Goal: Task Accomplishment & Management: Manage account settings

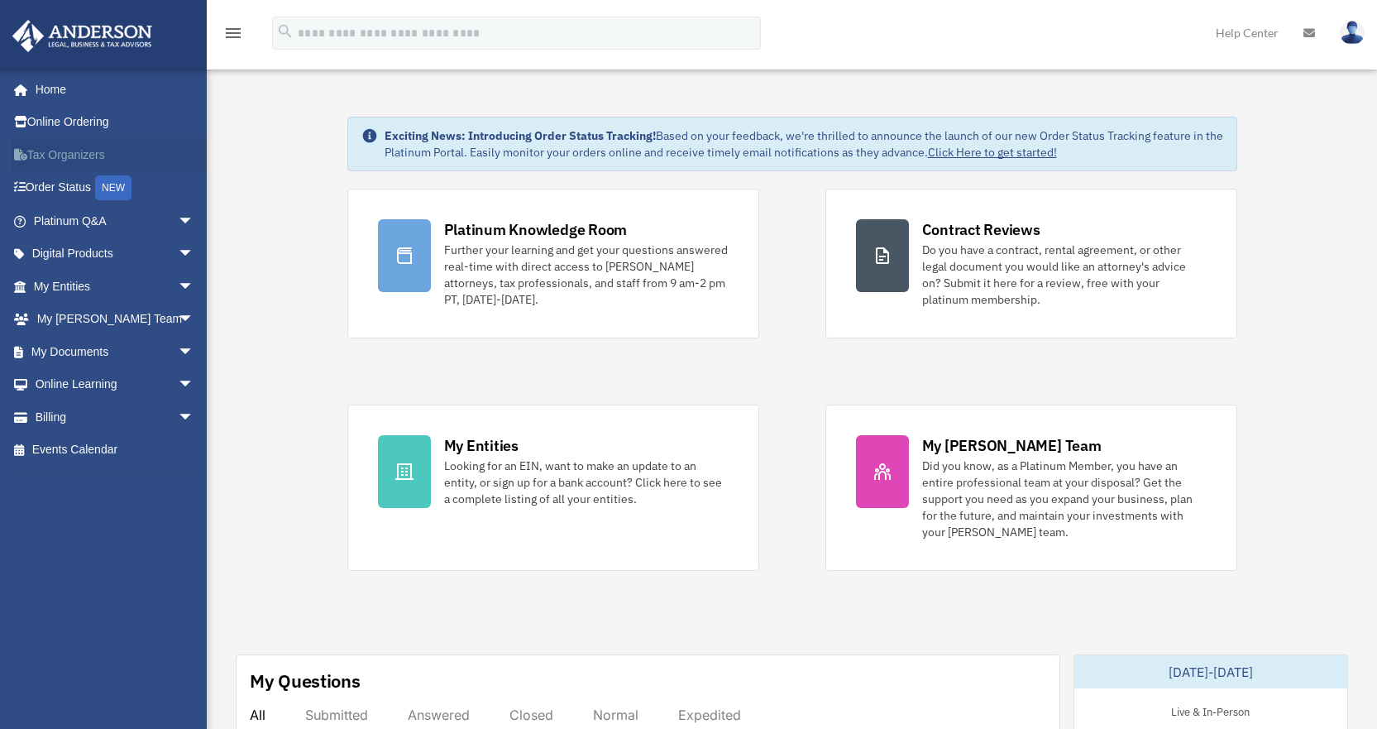
click at [54, 151] on link "Tax Organizers" at bounding box center [116, 154] width 208 height 33
click at [74, 415] on link "Billing arrow_drop_down" at bounding box center [116, 416] width 208 height 33
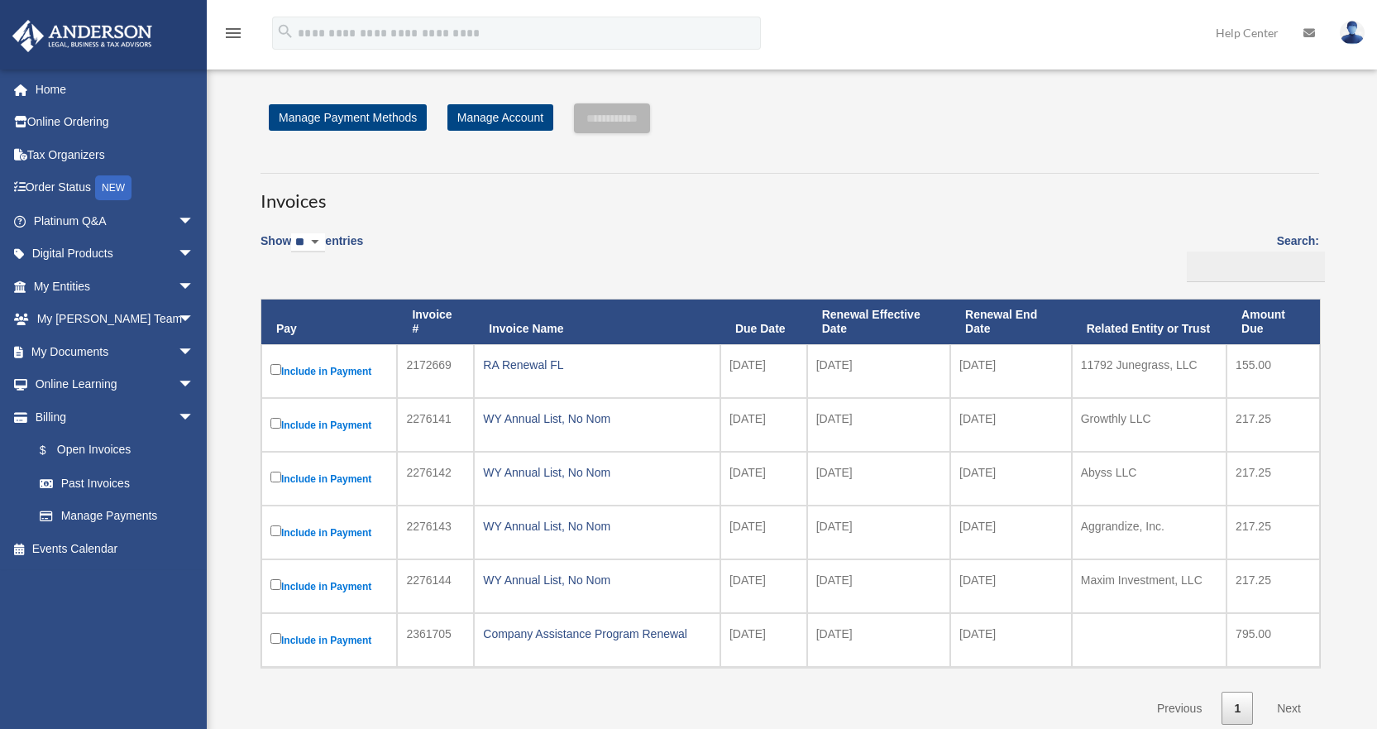
click at [178, 415] on span "arrow_drop_down" at bounding box center [194, 417] width 33 height 34
click at [51, 93] on link "Home" at bounding box center [116, 89] width 208 height 33
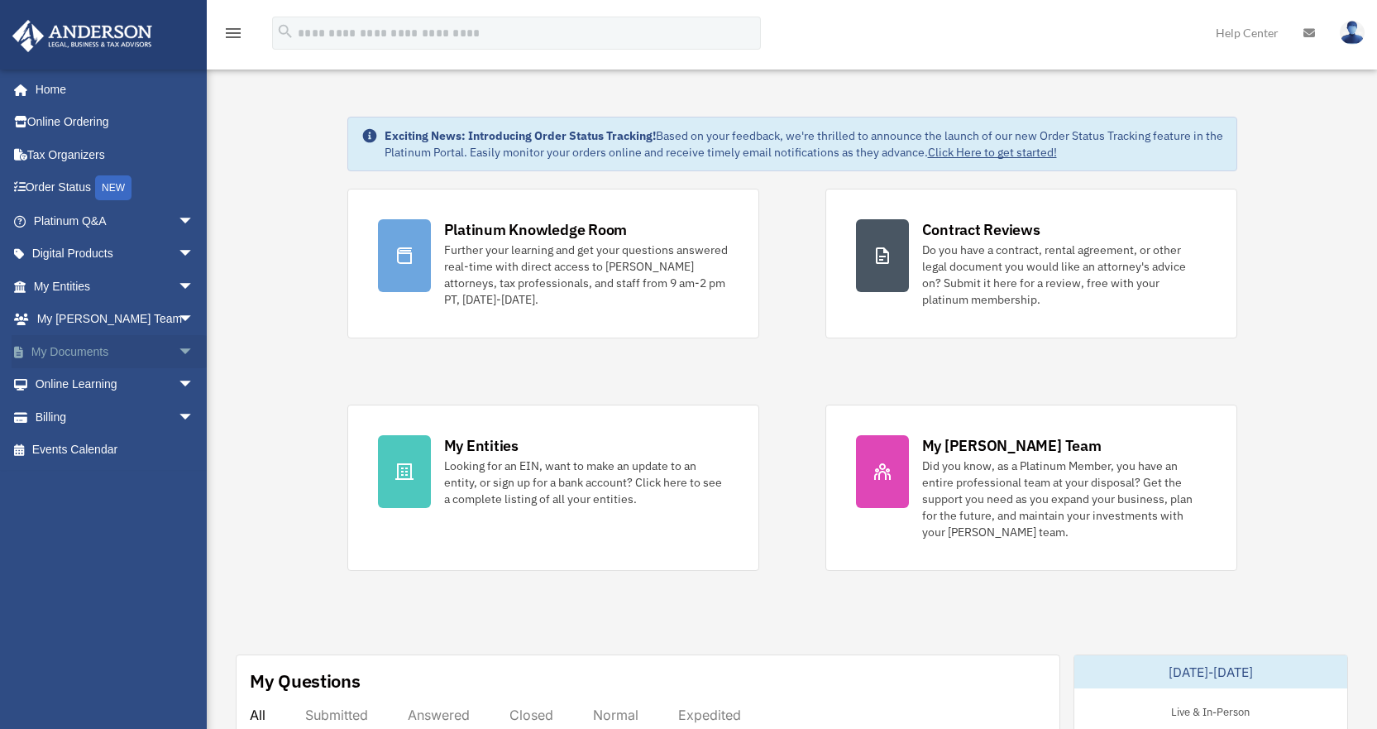
click at [178, 352] on span "arrow_drop_down" at bounding box center [194, 352] width 33 height 34
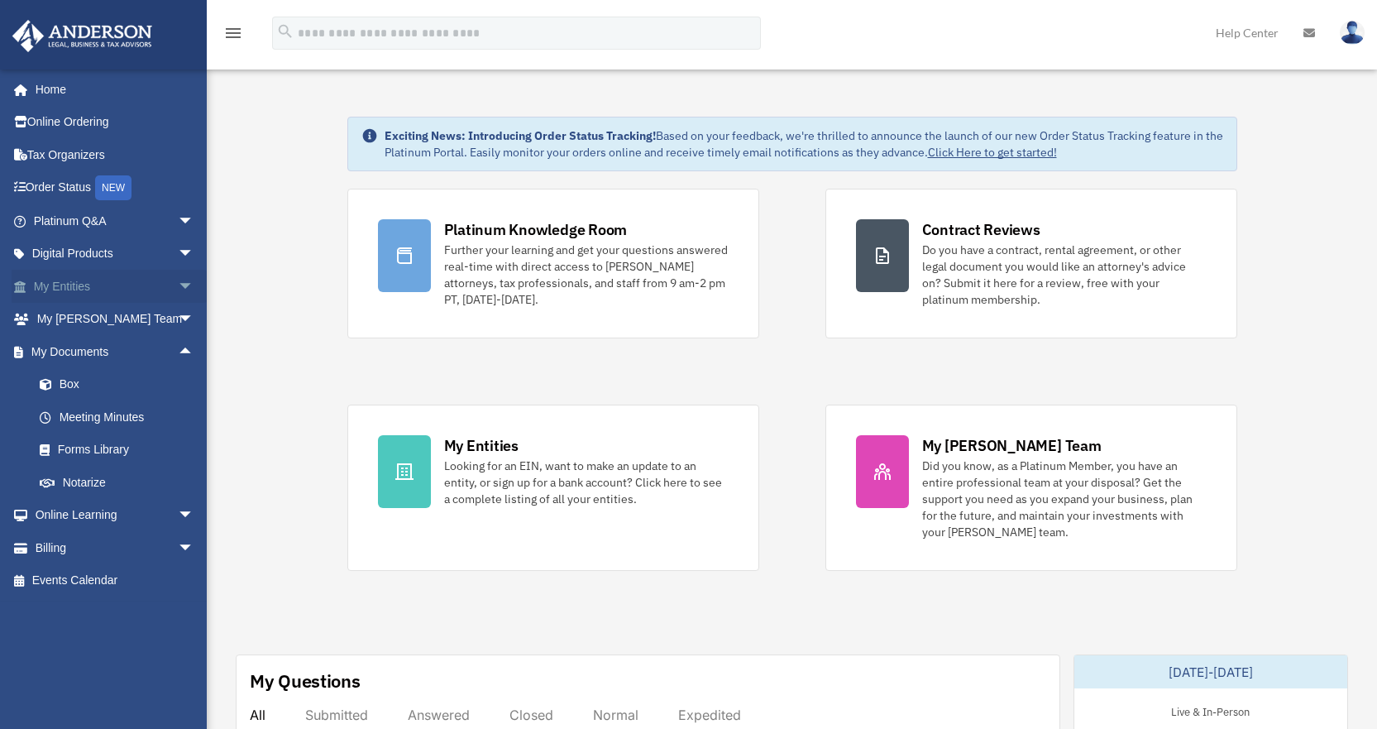
click at [178, 281] on span "arrow_drop_down" at bounding box center [194, 287] width 33 height 34
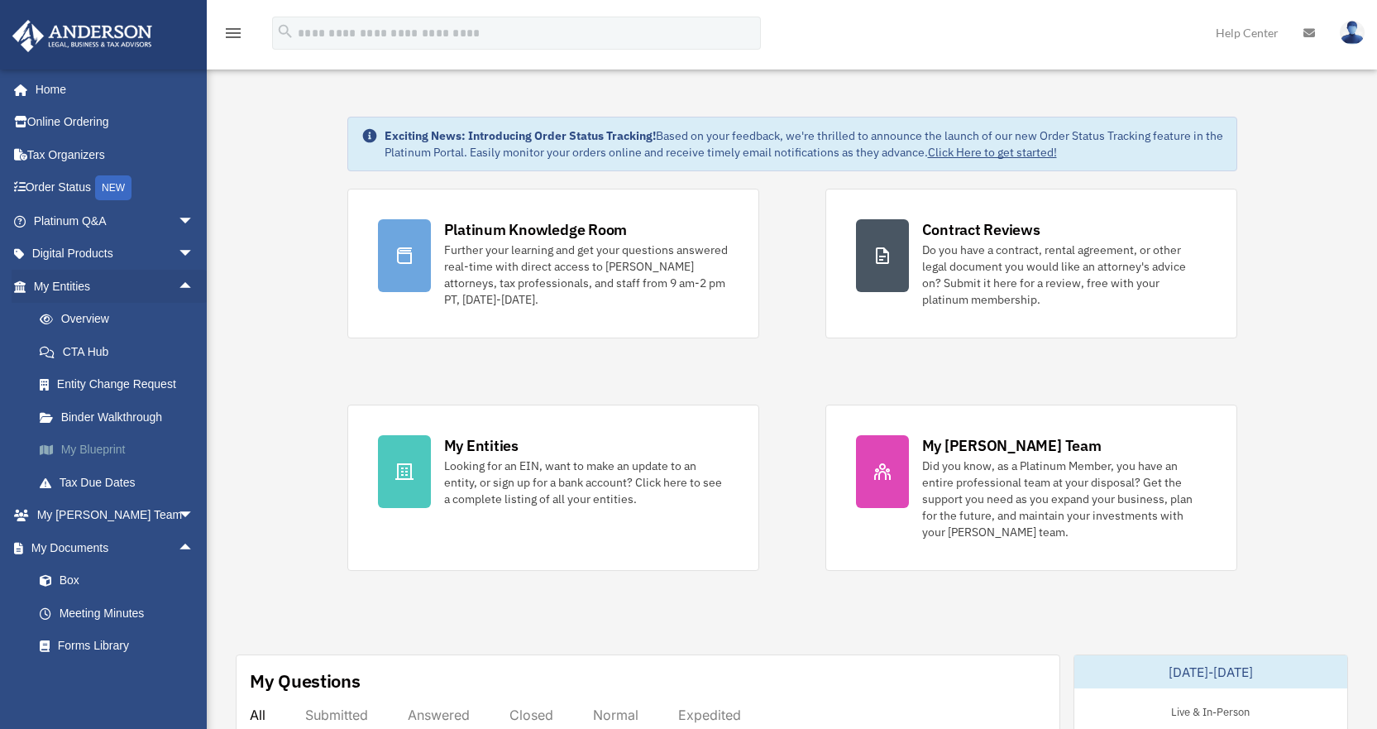
click at [103, 445] on link "My Blueprint" at bounding box center [121, 449] width 196 height 33
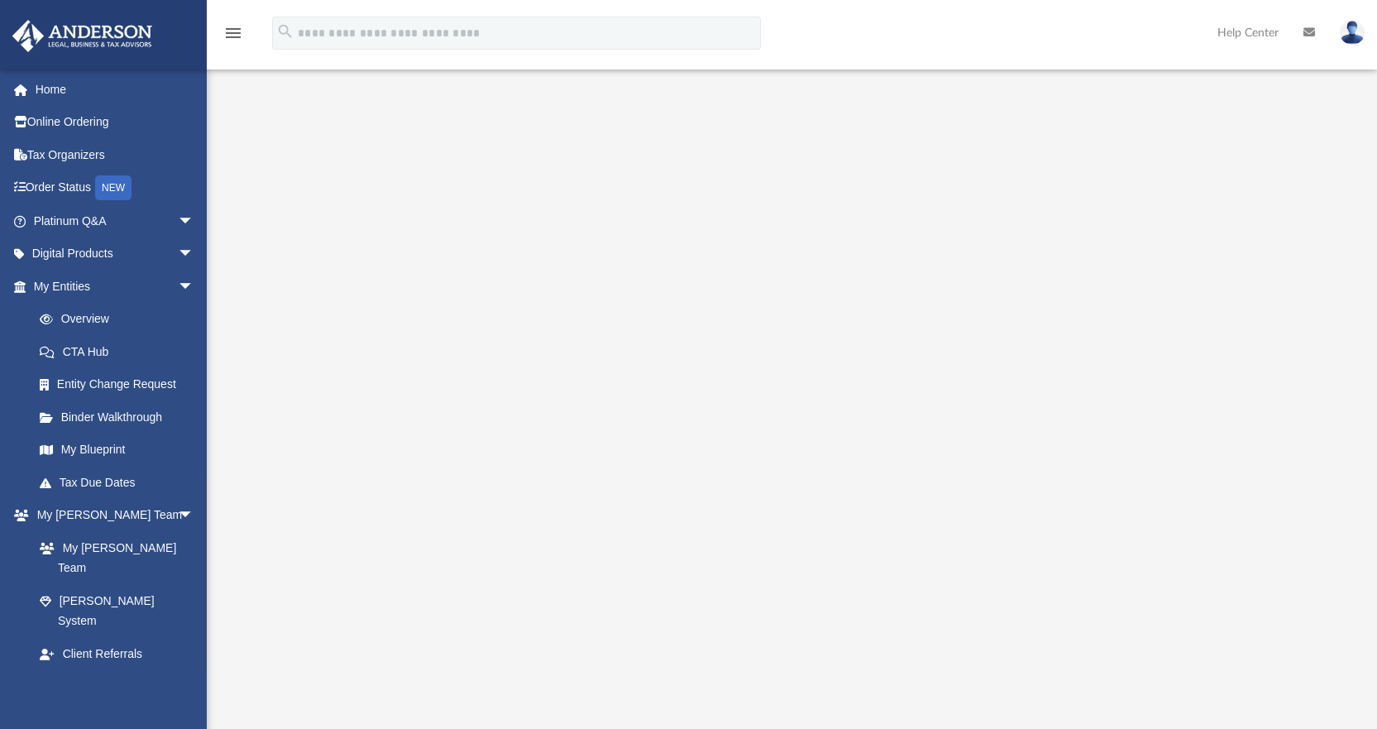
click at [1361, 36] on img at bounding box center [1352, 33] width 25 height 24
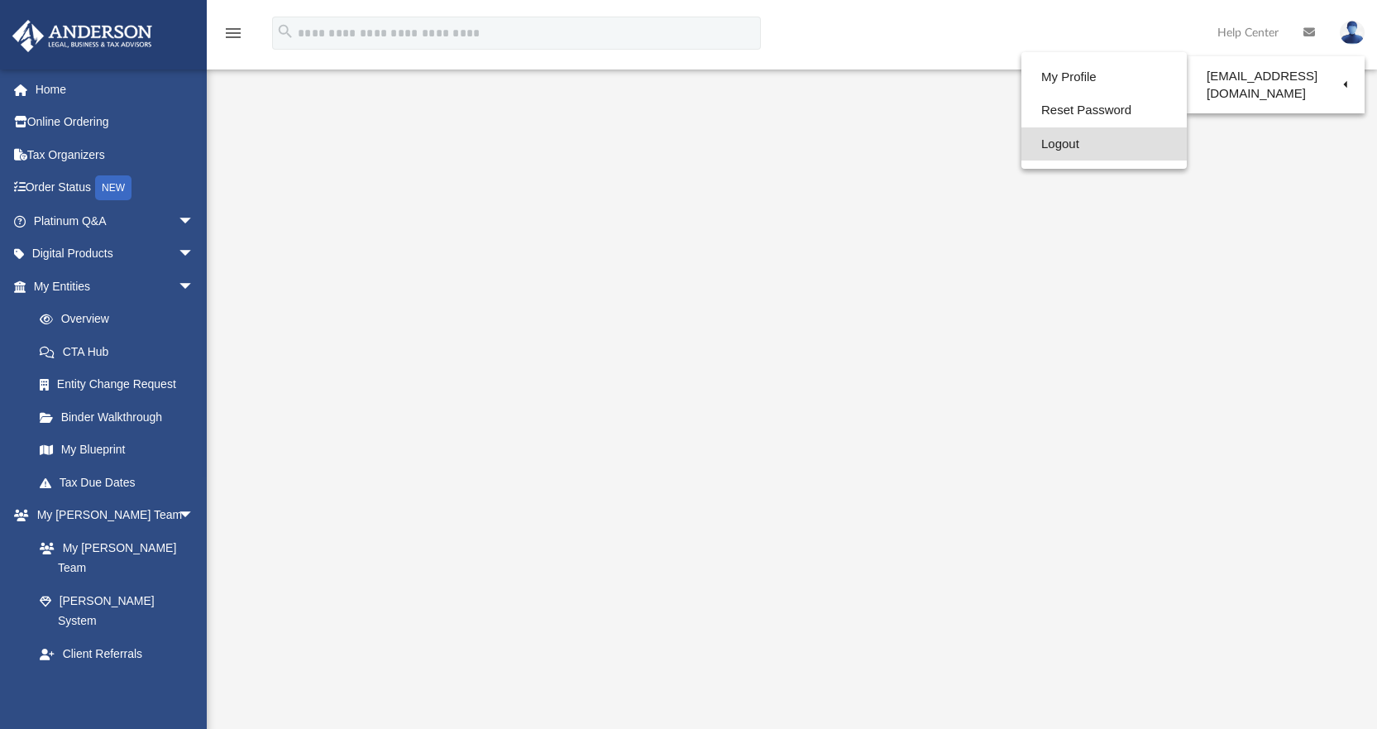
click at [1044, 140] on link "Logout" at bounding box center [1103, 144] width 165 height 34
